Goal: Task Accomplishment & Management: Manage account settings

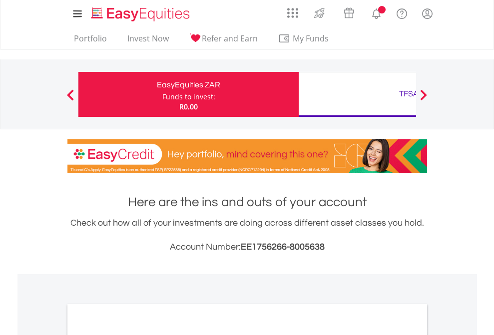
click at [162, 94] on div "Funds to invest:" at bounding box center [188, 97] width 53 height 10
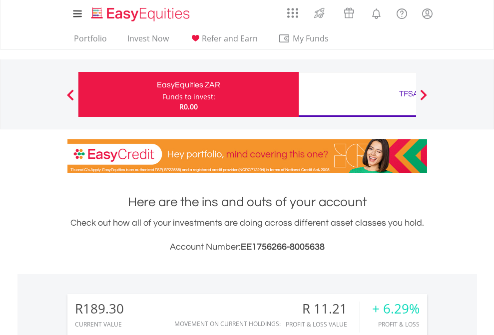
scroll to position [96, 157]
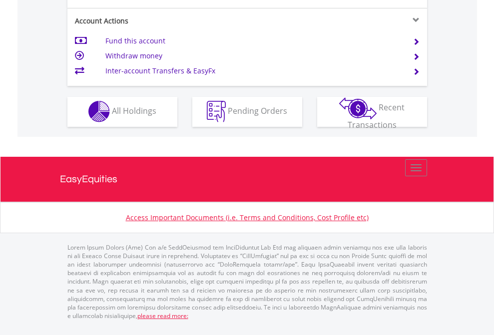
scroll to position [935, 0]
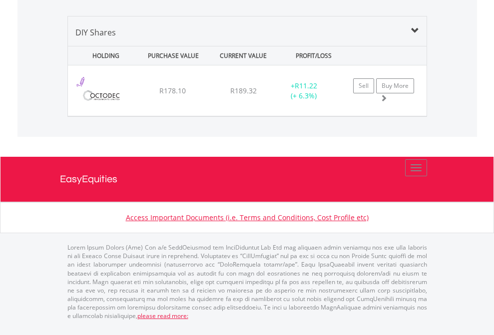
scroll to position [966, 0]
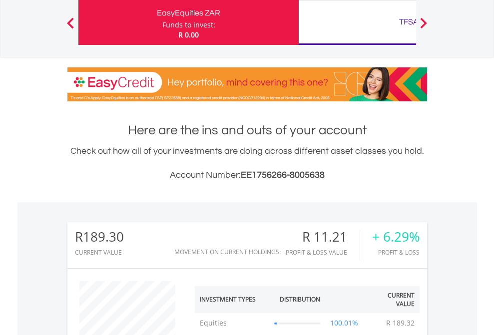
scroll to position [96, 157]
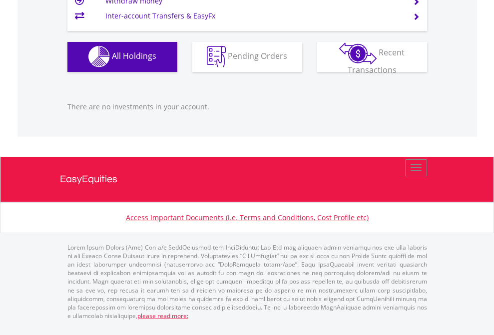
scroll to position [96, 157]
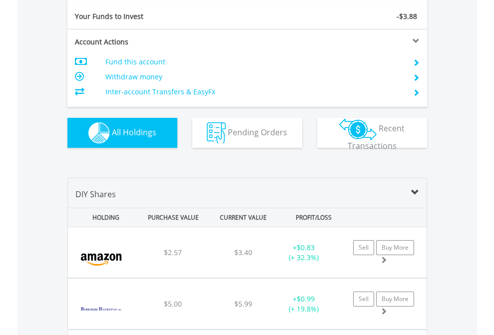
scroll to position [1112, 0]
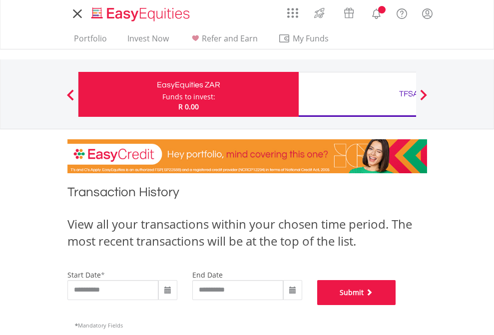
click at [396, 305] on button "Submit" at bounding box center [356, 292] width 79 height 25
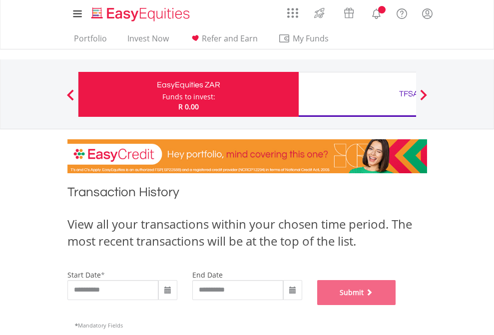
scroll to position [405, 0]
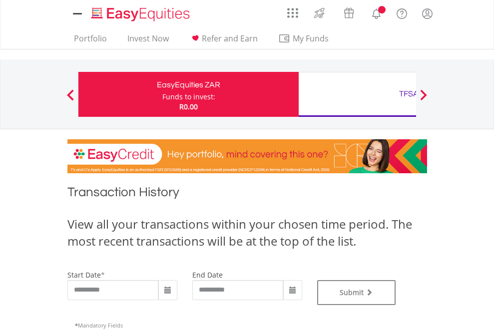
click at [357, 94] on div "TFSA" at bounding box center [409, 94] width 208 height 14
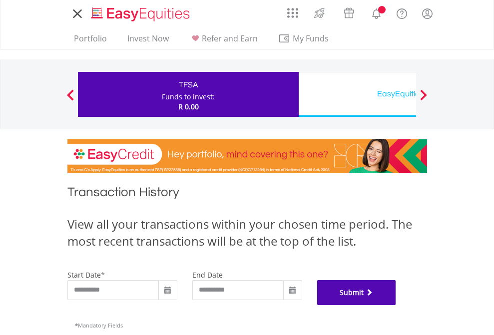
click at [396, 305] on button "Submit" at bounding box center [356, 292] width 79 height 25
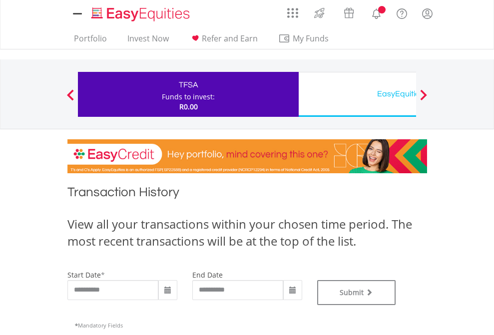
click at [357, 94] on div "EasyEquities USD" at bounding box center [409, 94] width 208 height 14
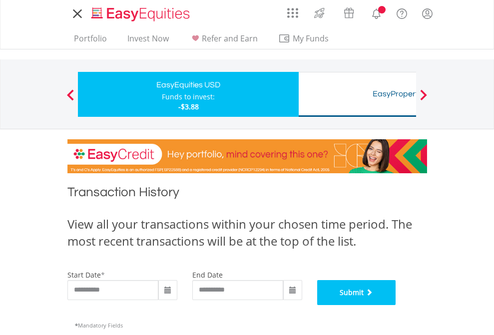
click at [396, 305] on button "Submit" at bounding box center [356, 292] width 79 height 25
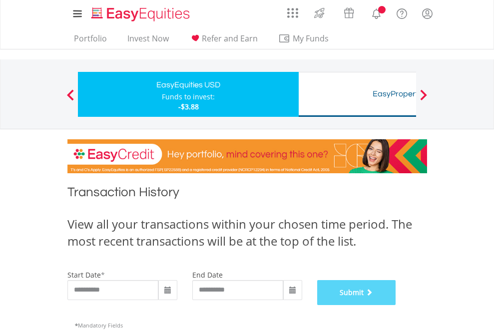
scroll to position [405, 0]
